Goal: Navigation & Orientation: Find specific page/section

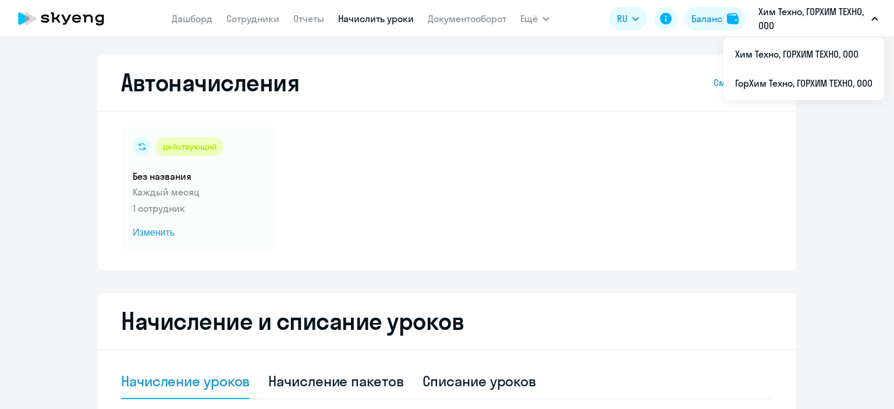
select select "10"
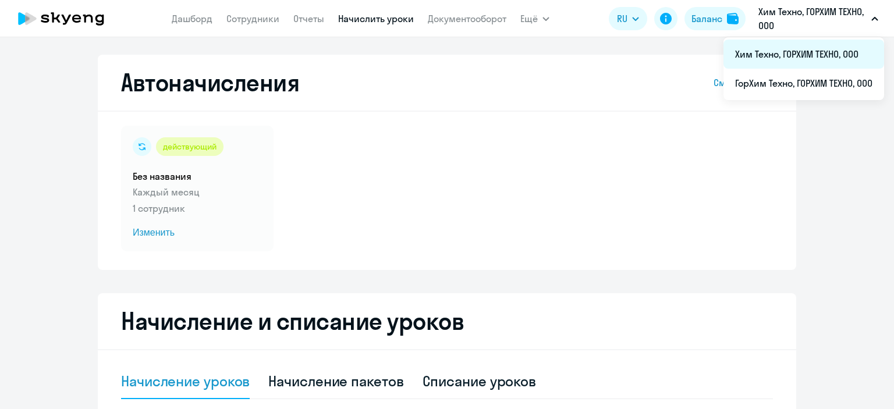
click at [792, 51] on li "Хим Техно, ГОРХИМ ТЕХНО, ООО" at bounding box center [803, 54] width 161 height 29
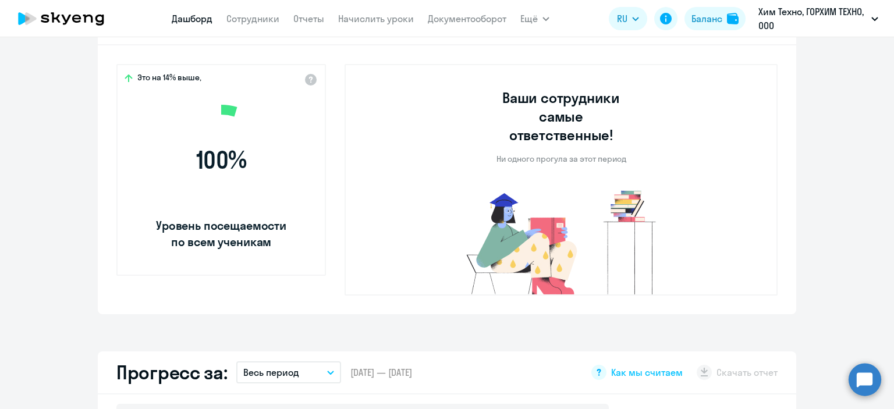
scroll to position [349, 0]
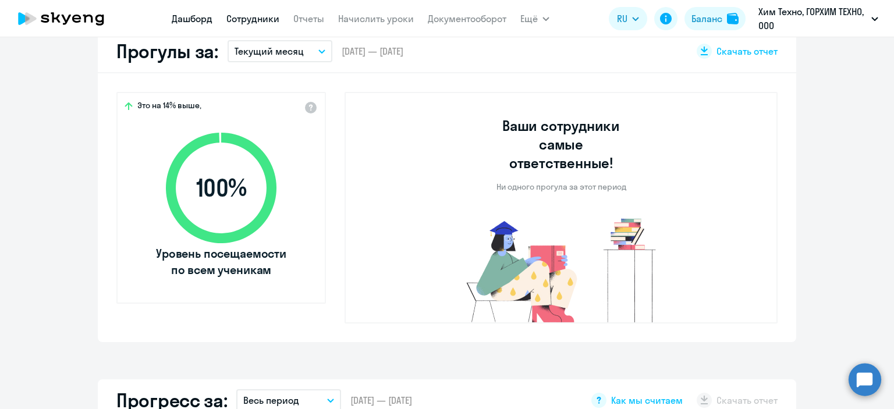
click at [262, 16] on link "Сотрудники" at bounding box center [252, 19] width 53 height 12
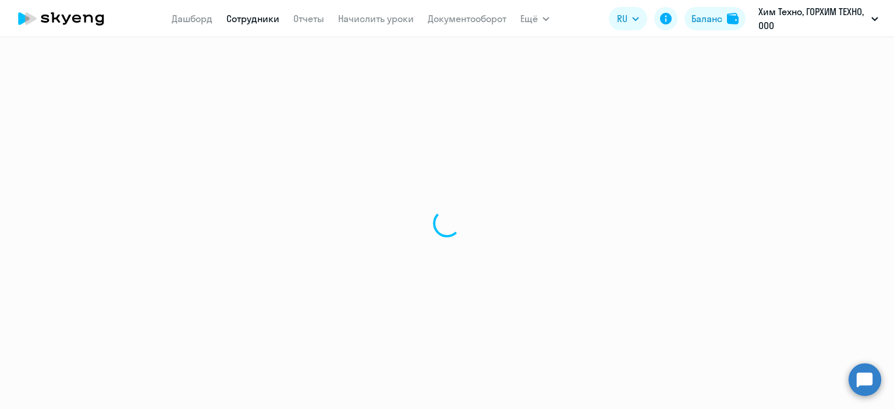
select select "30"
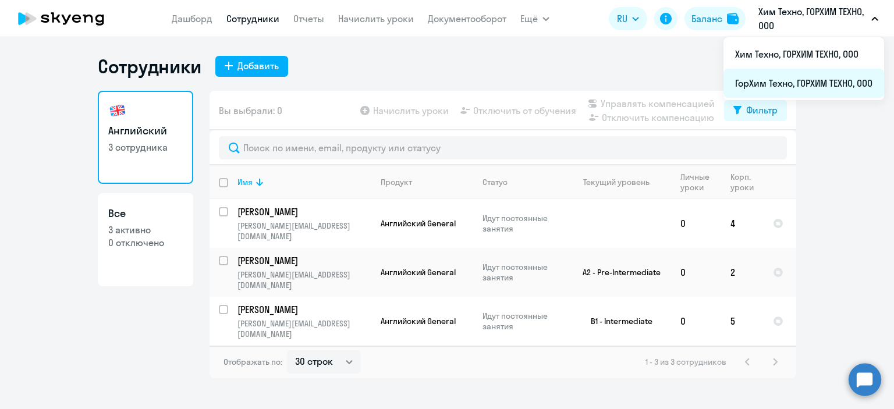
click at [777, 69] on li "ГорХим Техно, ГОРХИМ ТЕХНО, ООО" at bounding box center [803, 83] width 161 height 29
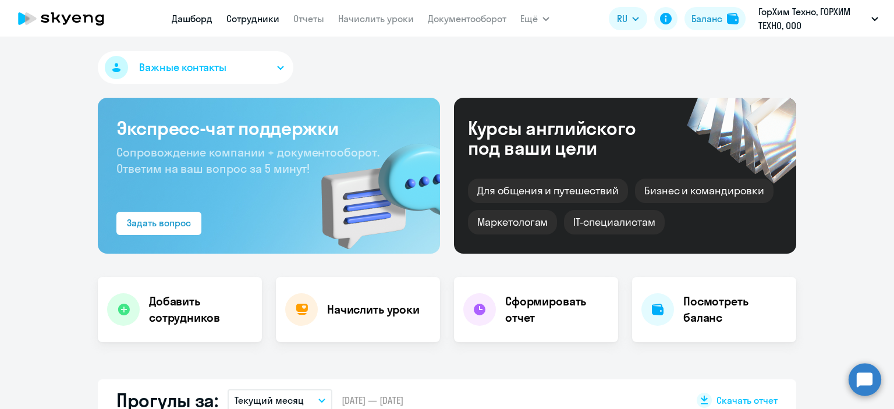
click at [261, 18] on link "Сотрудники" at bounding box center [252, 19] width 53 height 12
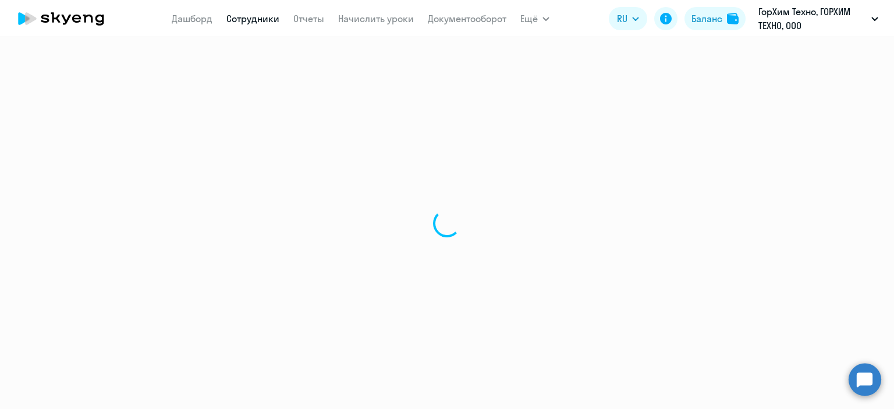
select select "30"
